Goal: Task Accomplishment & Management: Use online tool/utility

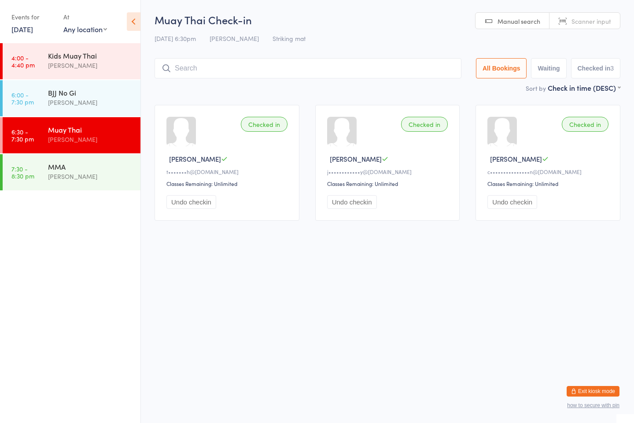
click at [384, 66] on input "search" at bounding box center [307, 68] width 307 height 20
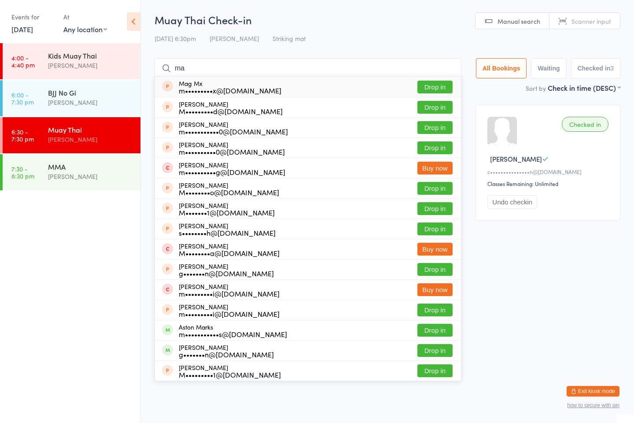
type input "m"
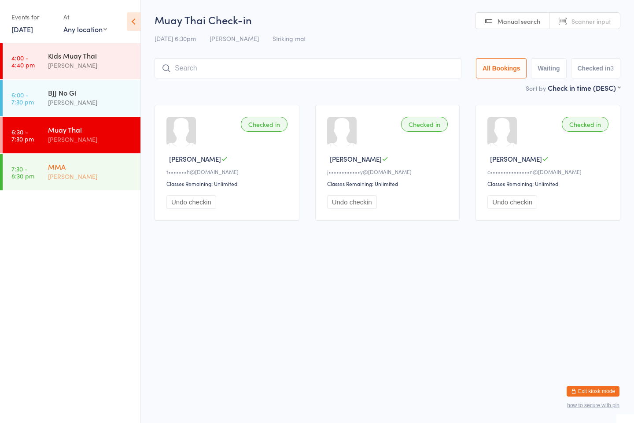
click at [119, 185] on div "MMA [PERSON_NAME]" at bounding box center [94, 171] width 92 height 35
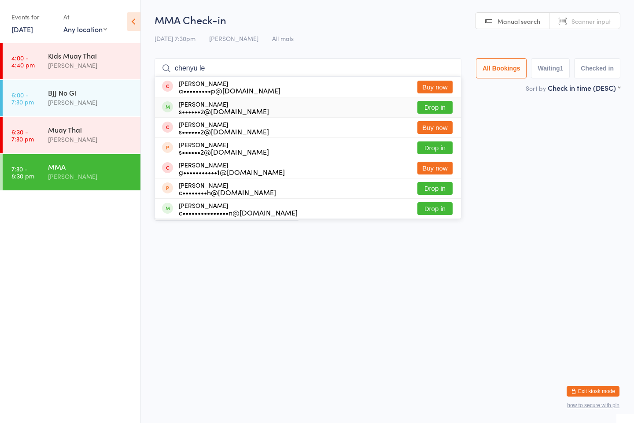
type input "[PERSON_NAME]"
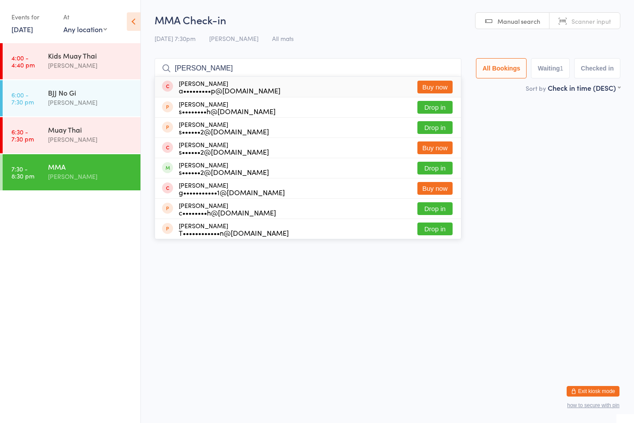
click at [449, 68] on input "[PERSON_NAME]" at bounding box center [307, 68] width 307 height 20
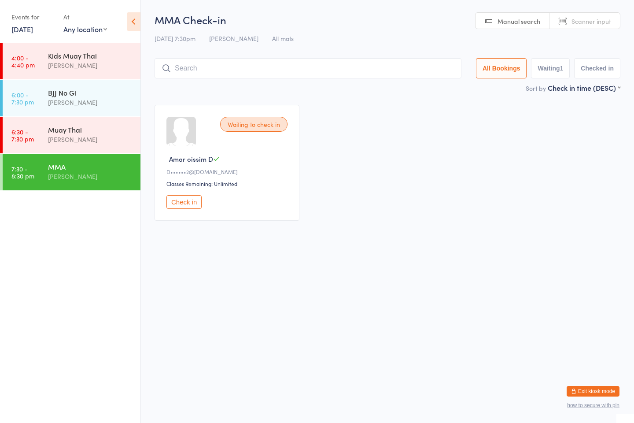
click at [181, 206] on button "Check in" at bounding box center [183, 202] width 35 height 14
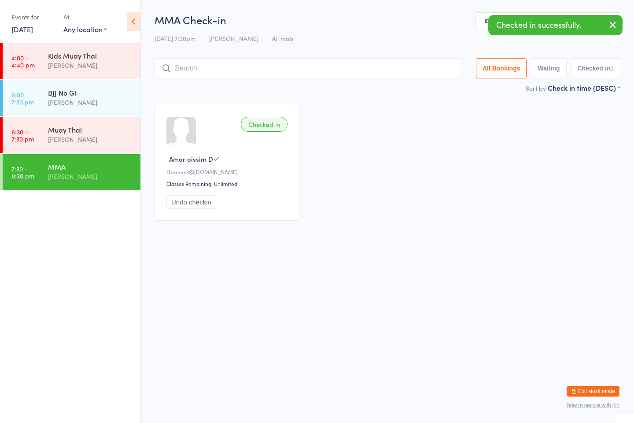
click at [267, 79] on div "MMA Check-in [DATE] 7:30pm [PERSON_NAME] All mats Manual search Scanner input A…" at bounding box center [387, 47] width 466 height 70
click at [265, 75] on input "search" at bounding box center [307, 68] width 307 height 20
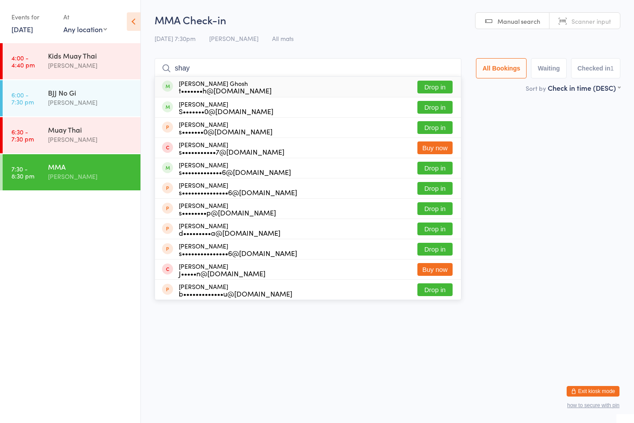
type input "shay"
click at [437, 88] on button "Drop in" at bounding box center [434, 87] width 35 height 13
